Goal: Task Accomplishment & Management: Manage account settings

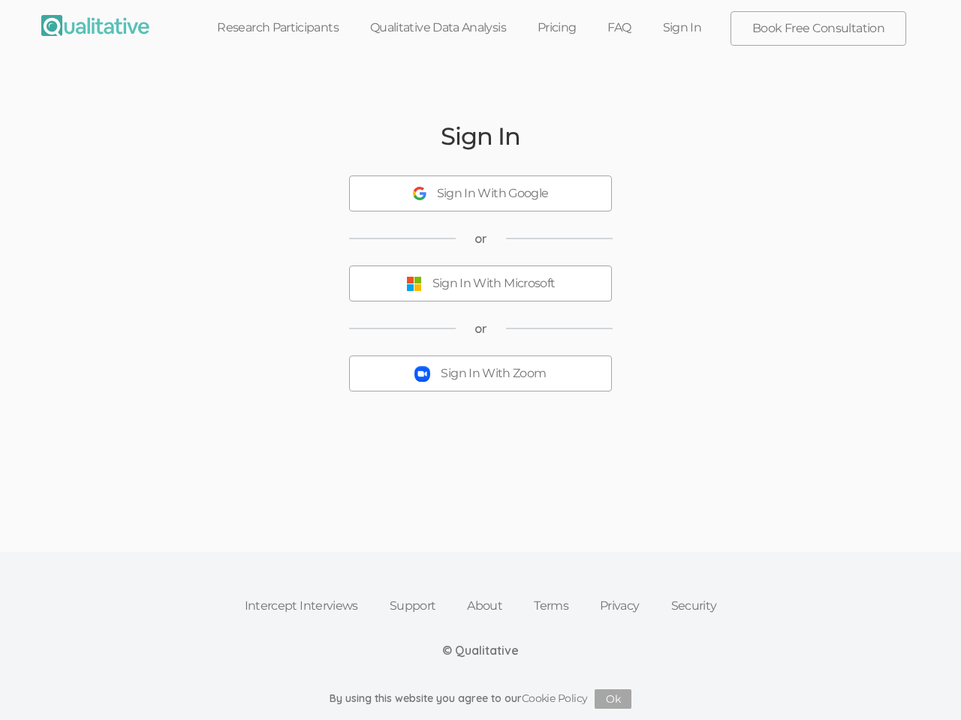
click at [480, 360] on button "Sign In With Zoom" at bounding box center [480, 374] width 263 height 36
click at [480, 194] on div "Sign In With Google" at bounding box center [493, 193] width 112 height 17
click at [480, 284] on div "Sign In With Microsoft" at bounding box center [493, 283] width 123 height 17
click at [480, 374] on div "Sign In With Zoom" at bounding box center [493, 373] width 105 height 17
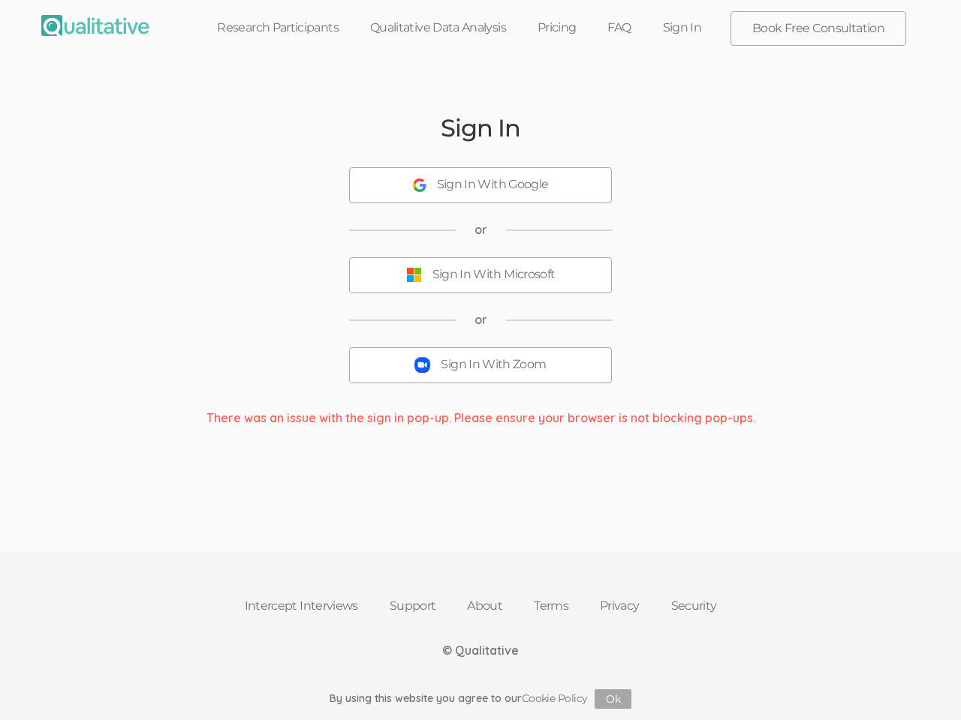
click at [613, 699] on button "Ok" at bounding box center [612, 700] width 37 height 20
